Goal: Find specific page/section: Find specific page/section

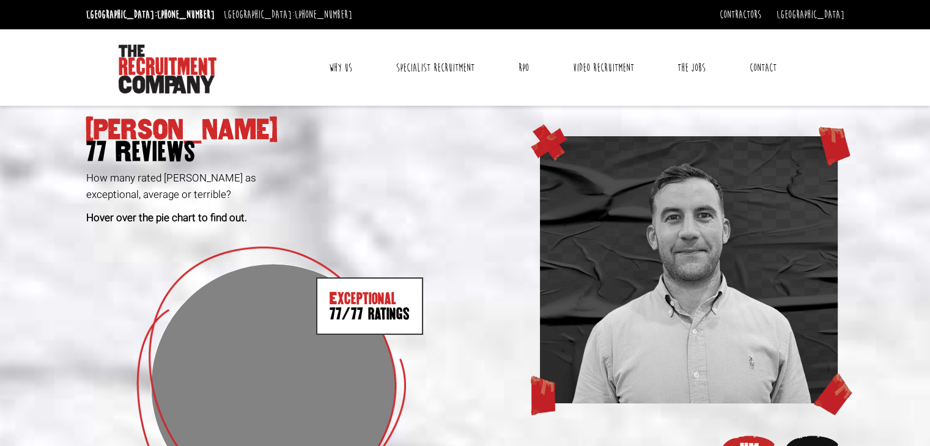
click at [131, 141] on span "77 Reviews" at bounding box center [273, 152] width 375 height 22
click at [168, 67] on img at bounding box center [168, 69] width 98 height 49
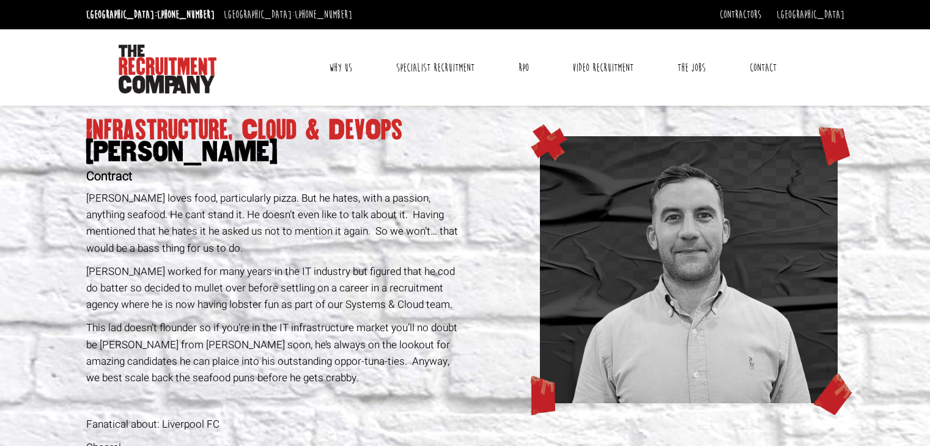
scroll to position [623, 0]
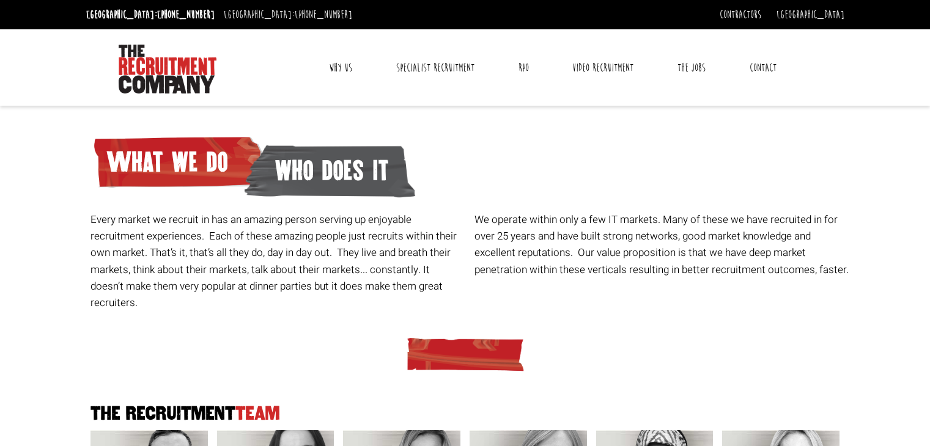
scroll to position [152, 0]
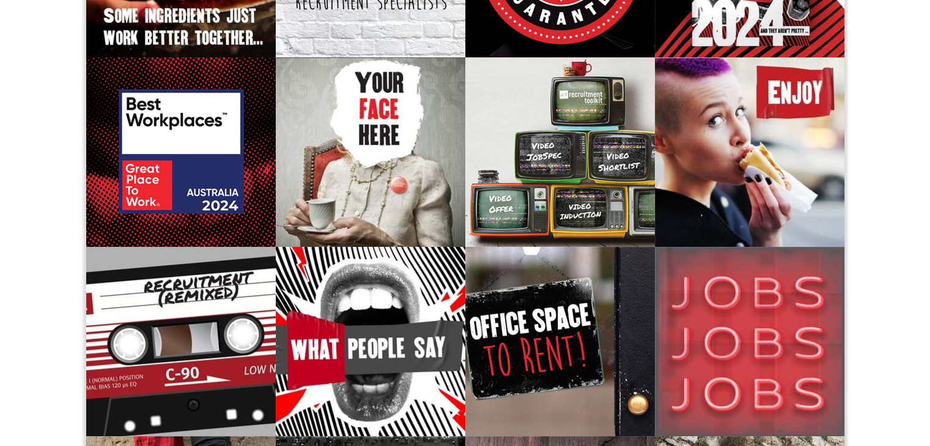
scroll to position [241, 0]
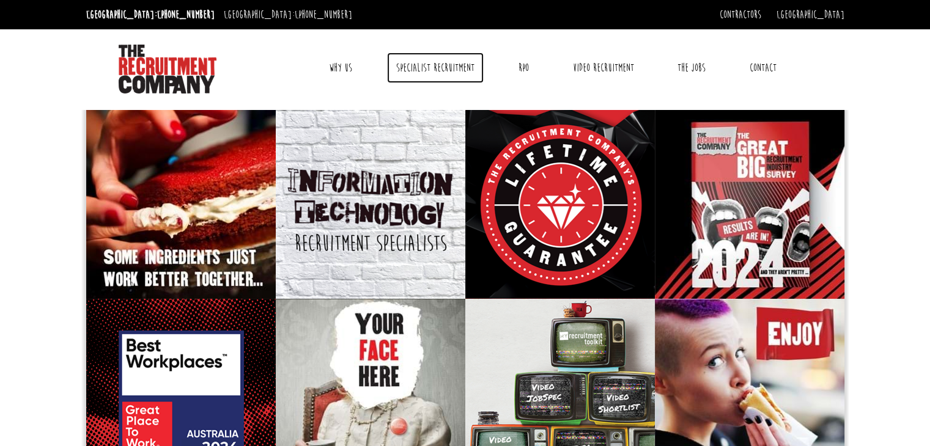
click at [430, 65] on link "Specialist Recruitment" at bounding box center [435, 68] width 97 height 31
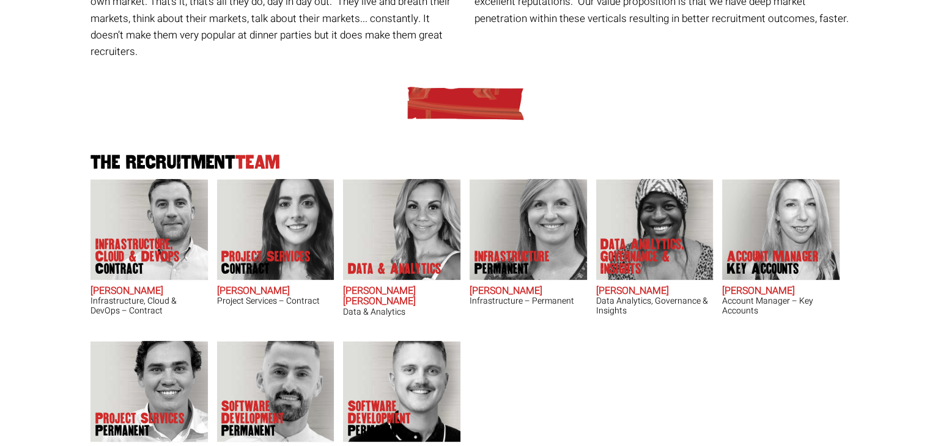
scroll to position [252, 0]
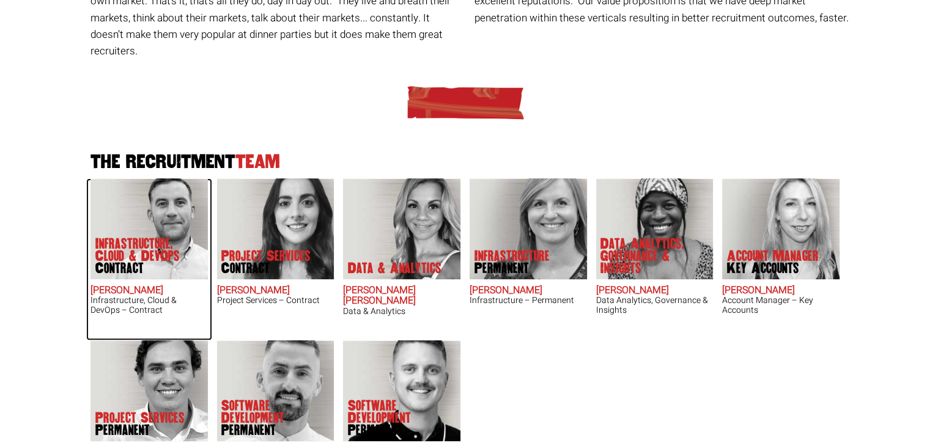
click at [169, 262] on span "Contract" at bounding box center [144, 268] width 98 height 12
